Goal: Check status: Check status

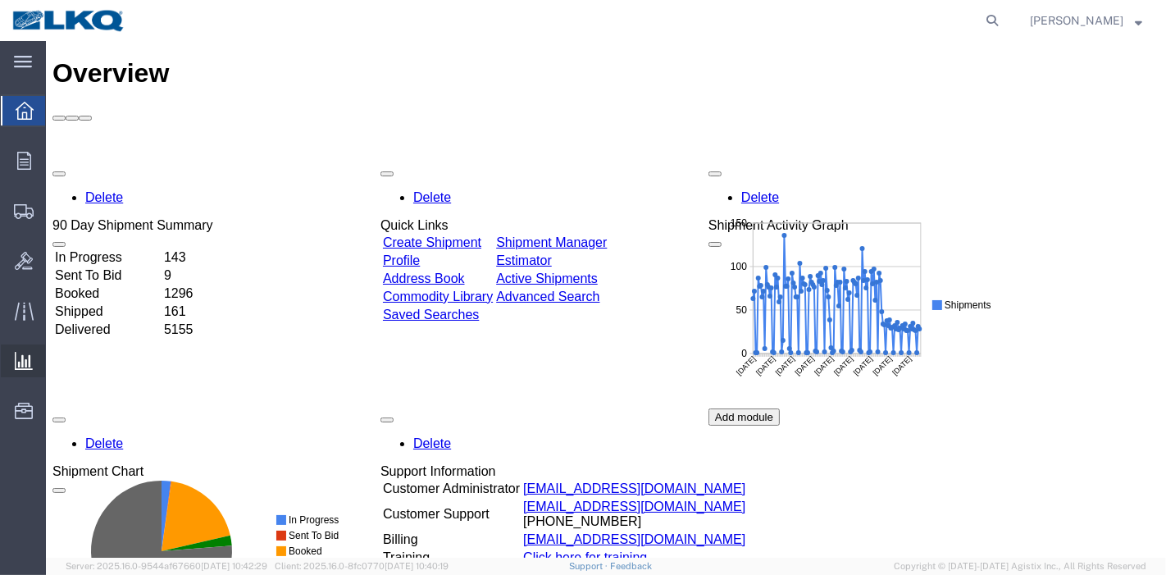
click at [0, 0] on span "Ad Hoc Reports" at bounding box center [0, 0] width 0 height 0
click at [993, 15] on icon at bounding box center [991, 20] width 23 height 23
click at [906, 19] on input "search" at bounding box center [731, 20] width 498 height 39
paste input "55850269"
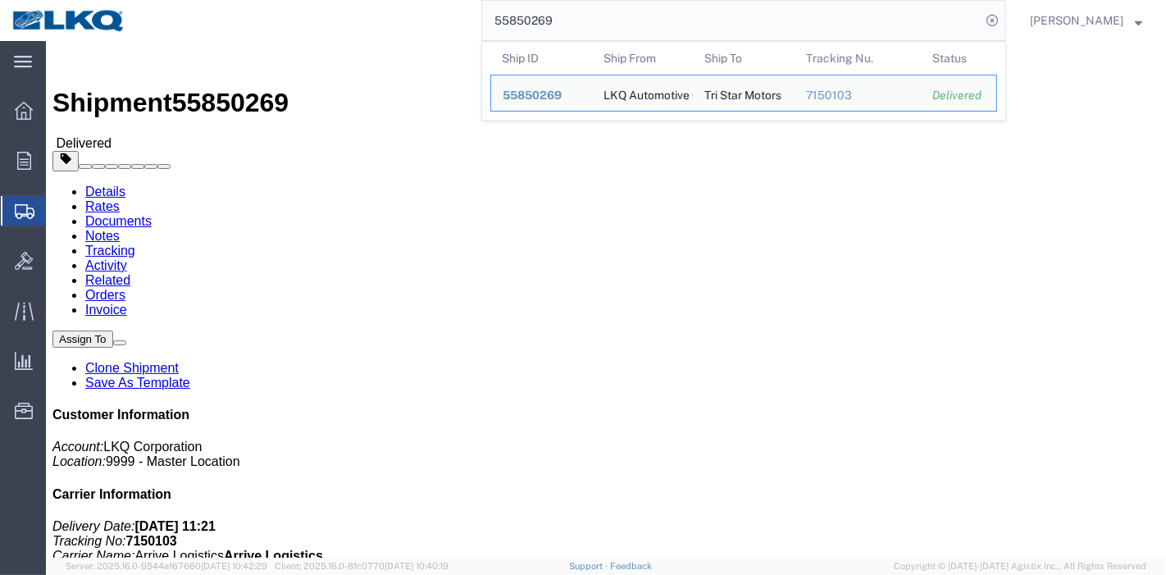
drag, startPoint x: 634, startPoint y: 17, endPoint x: 121, endPoint y: 10, distance: 514.0
paste input "623873"
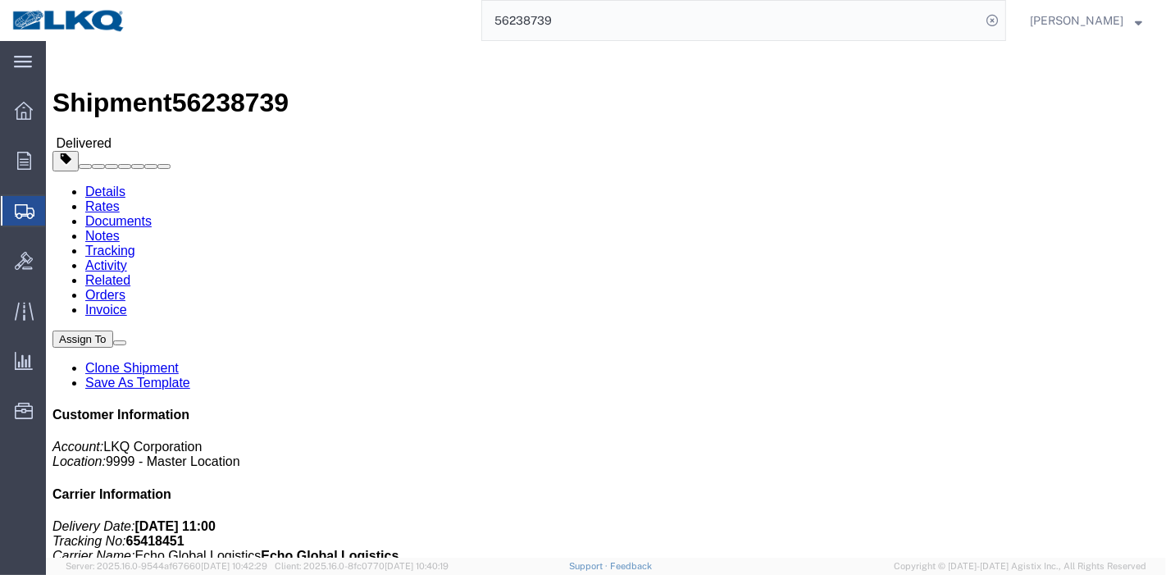
click link "Rates"
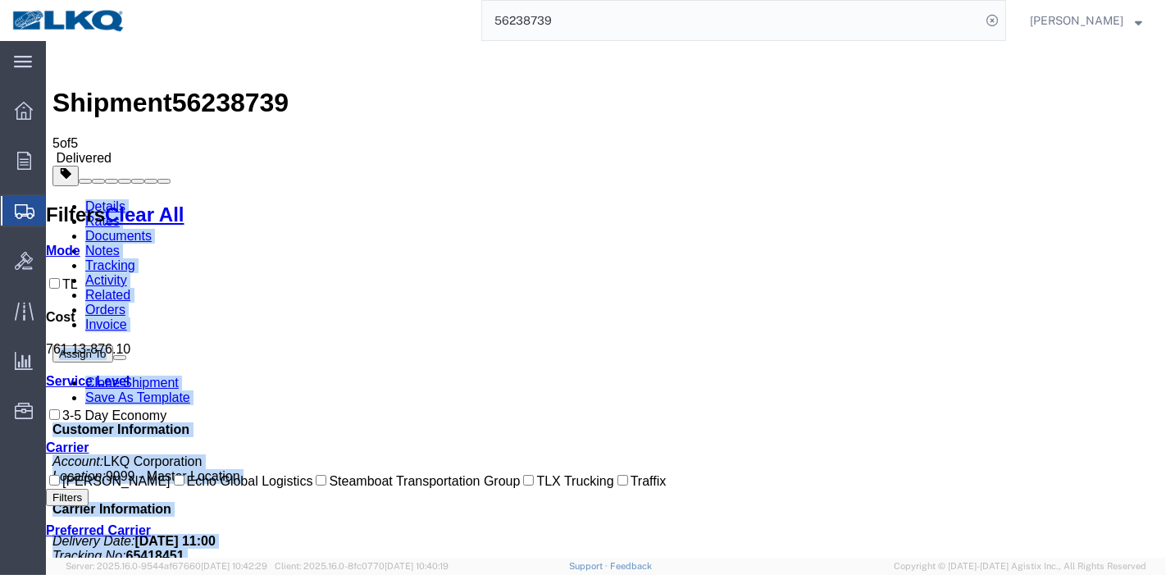
drag, startPoint x: 688, startPoint y: 51, endPoint x: 348, endPoint y: 11, distance: 342.5
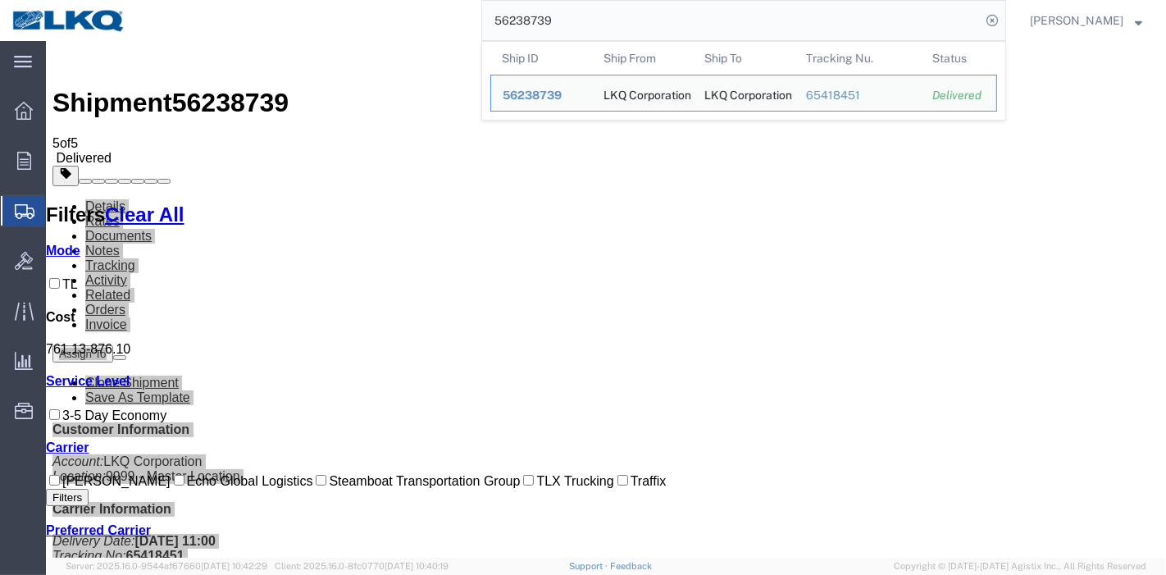
click at [606, 17] on input "56238739" at bounding box center [731, 20] width 498 height 39
drag, startPoint x: 612, startPoint y: 27, endPoint x: 306, endPoint y: 22, distance: 305.8
click at [306, 22] on div "56238739 Ship ID Ship From Ship To Tracking Nu. Status Ship ID 56238739 Ship Fr…" at bounding box center [572, 20] width 868 height 41
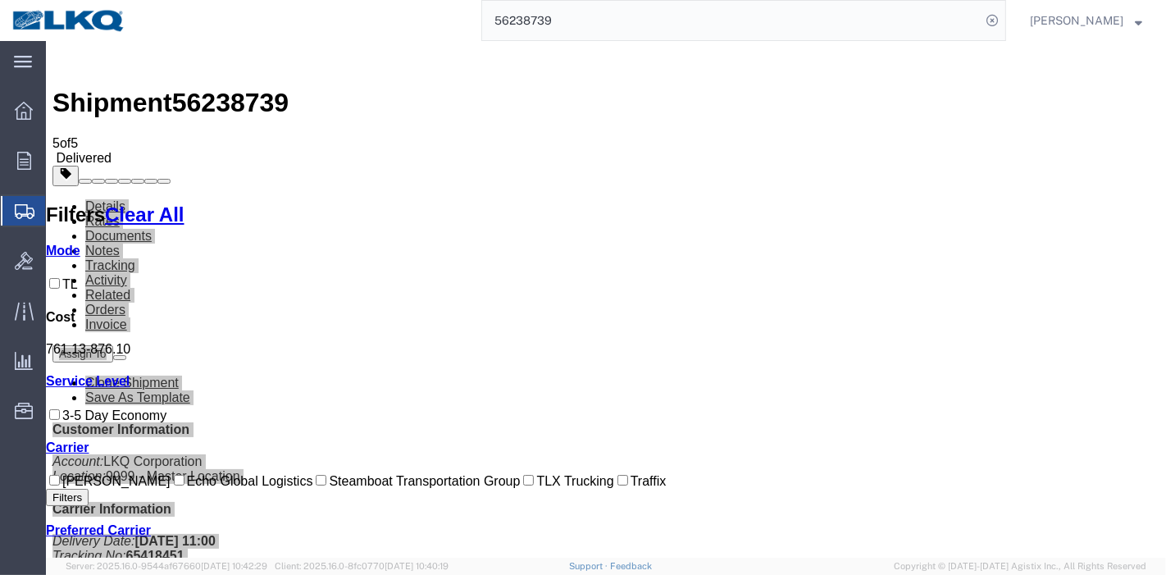
paste input "5459586"
type input "55459586"
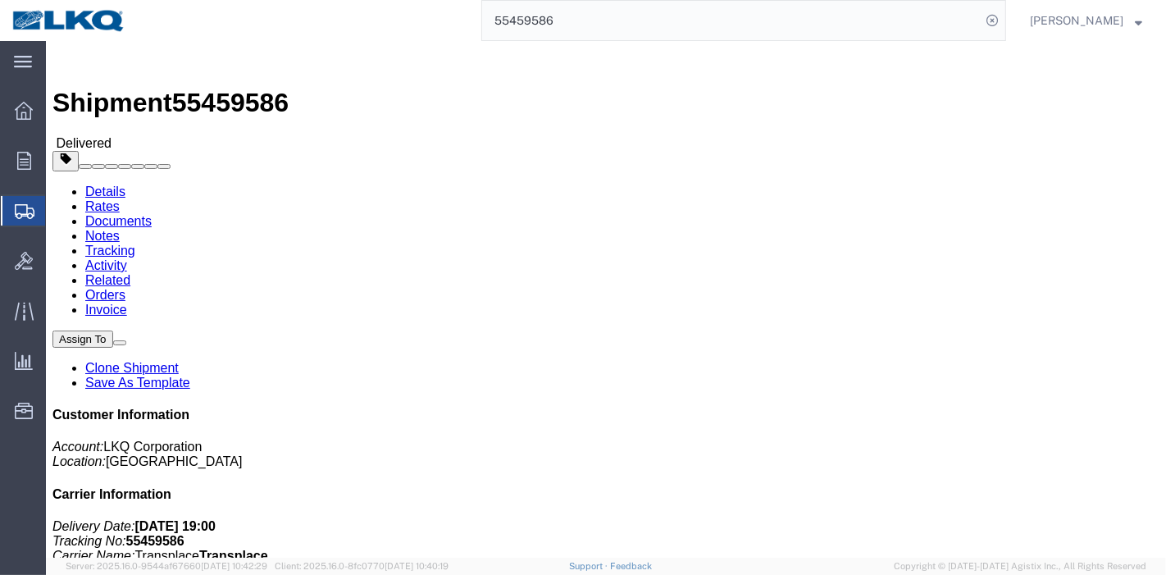
drag, startPoint x: 158, startPoint y: 107, endPoint x: 112, endPoint y: 66, distance: 61.5
click link "Rates"
